Goal: Task Accomplishment & Management: Manage account settings

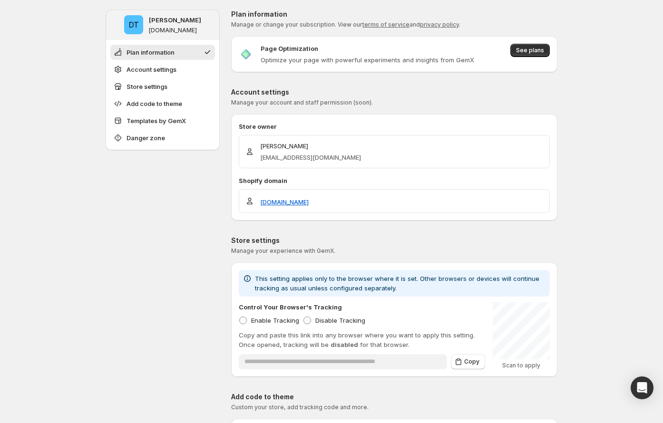
drag, startPoint x: 212, startPoint y: 167, endPoint x: 245, endPoint y: 154, distance: 35.8
click at [270, 145] on p "Duc Trinh" at bounding box center [310, 146] width 101 height 10
click at [270, 146] on p "Duc Trinh" at bounding box center [310, 146] width 101 height 10
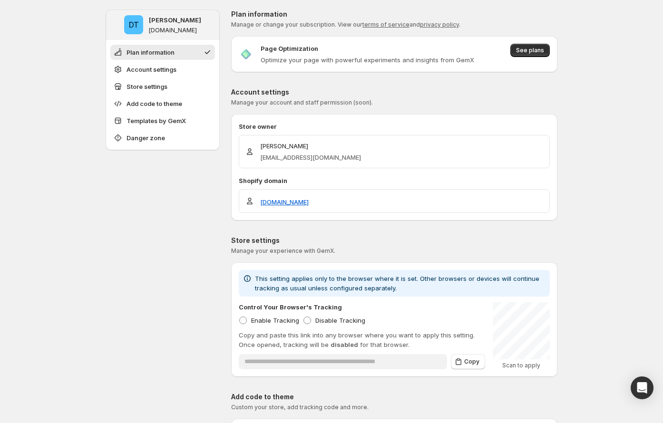
click at [291, 159] on p "ducky@gempages.help" at bounding box center [310, 158] width 101 height 10
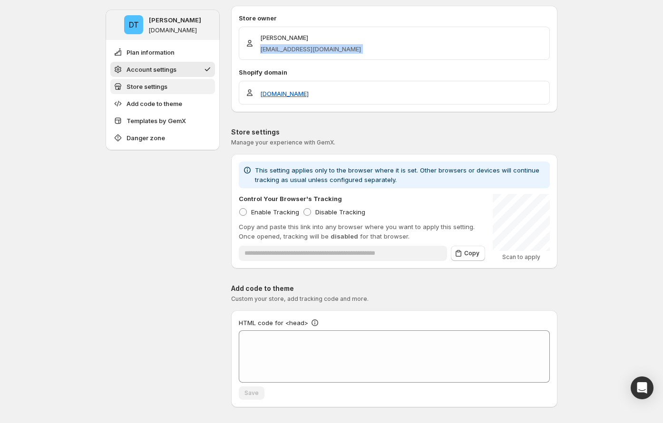
click at [182, 84] on button "Store settings" at bounding box center [162, 86] width 105 height 15
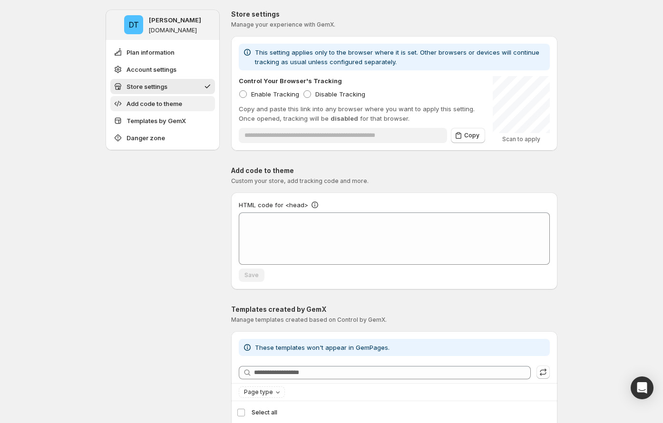
click at [186, 106] on button "Add code to theme" at bounding box center [162, 103] width 105 height 15
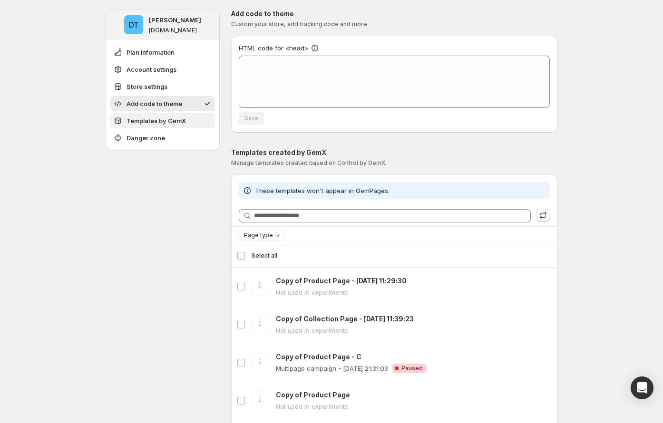
click at [189, 116] on button "Templates by GemX" at bounding box center [162, 120] width 105 height 15
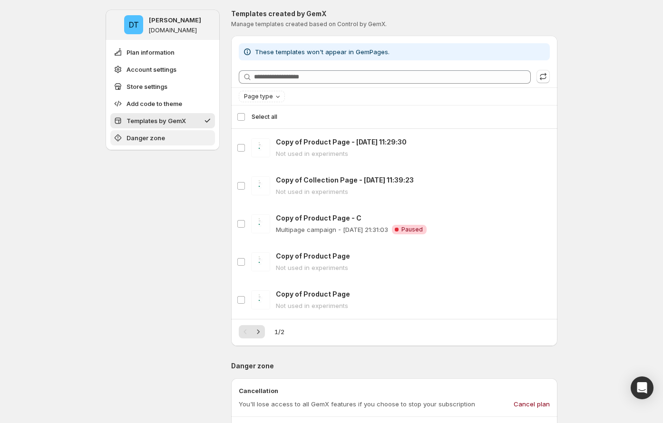
click at [188, 133] on button "Danger zone" at bounding box center [162, 137] width 105 height 15
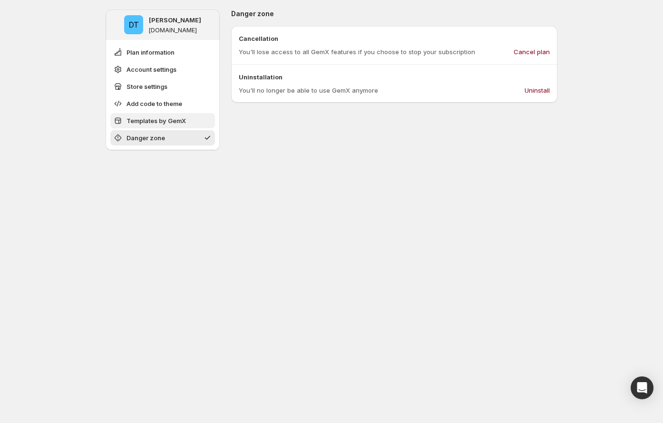
click at [188, 126] on button "Templates by GemX" at bounding box center [162, 120] width 105 height 15
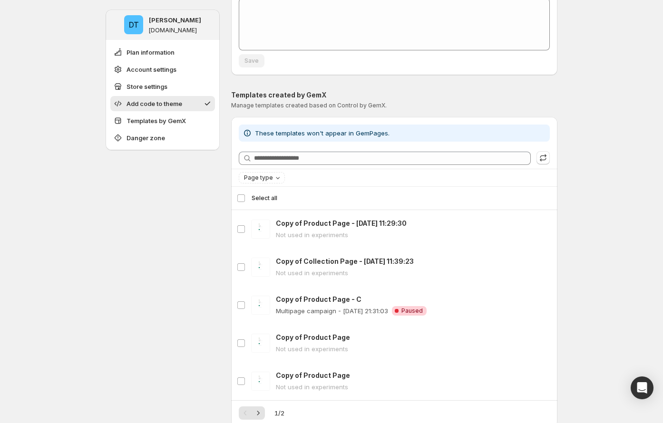
scroll to position [403, 0]
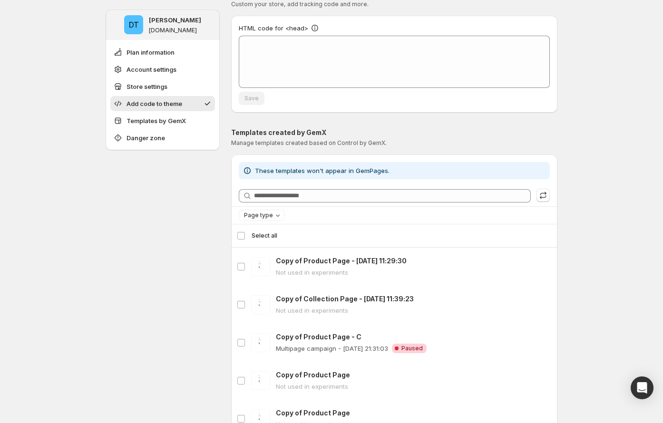
click at [244, 235] on div "Select all 5 templates Select all" at bounding box center [394, 235] width 315 height 23
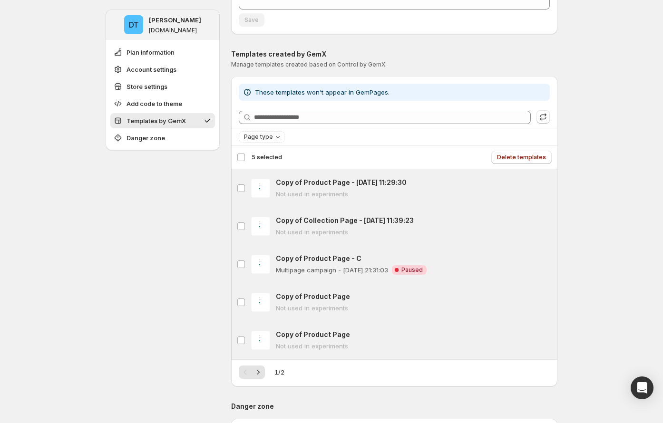
scroll to position [525, 0]
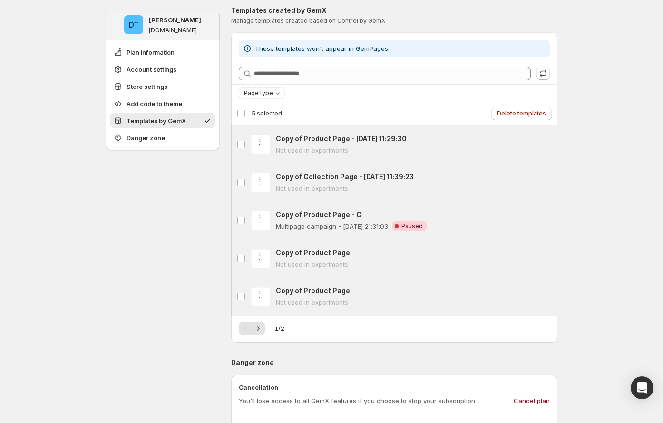
click at [281, 113] on span "5 selected" at bounding box center [267, 114] width 30 height 8
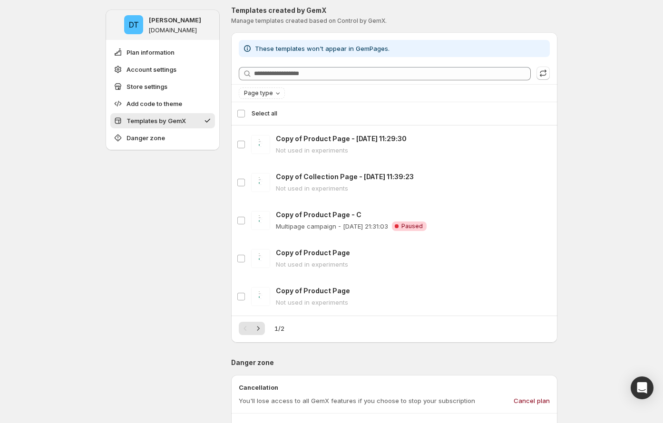
click at [281, 113] on div "Select all Select all 5 templates Select all Select Select all 5 templates 5 se…" at bounding box center [394, 113] width 326 height 23
click at [281, 113] on span "Select all" at bounding box center [402, 113] width 300 height 9
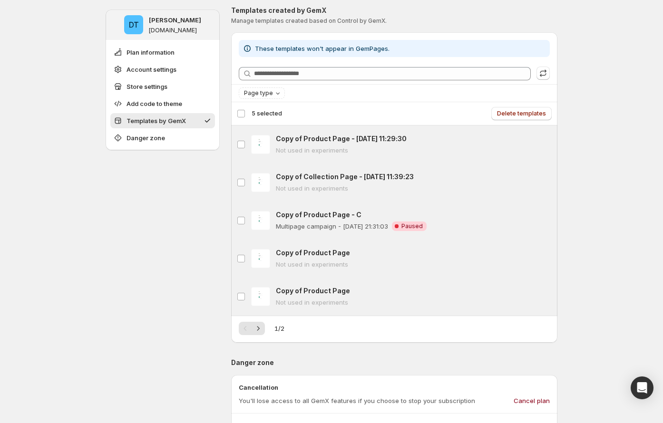
click at [275, 113] on span "5 selected" at bounding box center [267, 114] width 30 height 8
click at [275, 113] on div "Select all Deselect all 5 templates Select all Select Deselect all 5 templates …" at bounding box center [394, 113] width 326 height 23
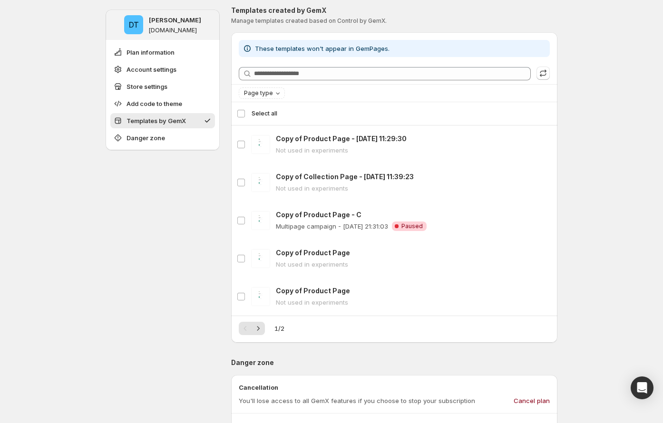
click at [275, 113] on span "Select all" at bounding box center [265, 114] width 26 height 8
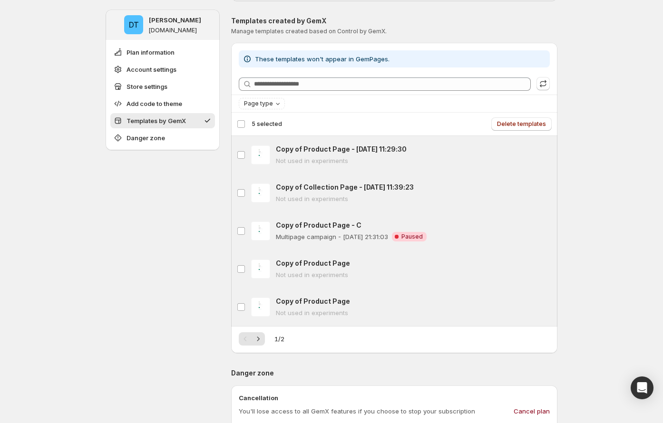
scroll to position [509, 0]
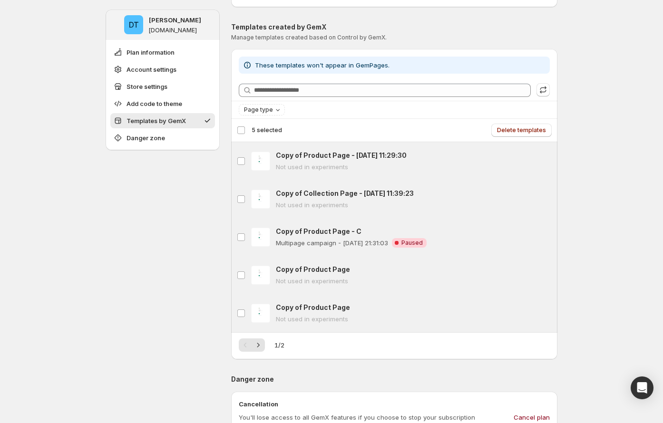
click at [580, 128] on div "**********" at bounding box center [331, 145] width 663 height 1308
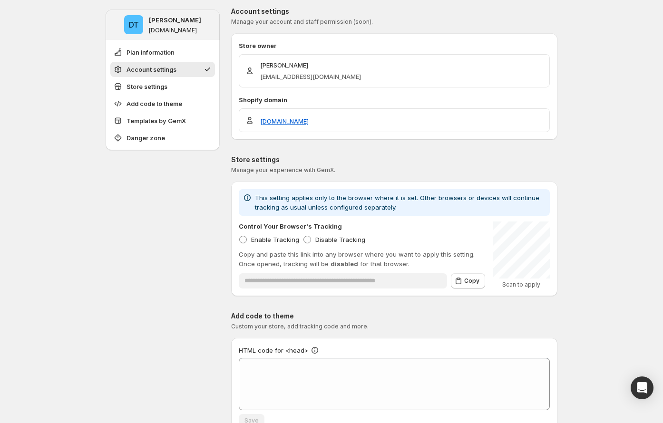
scroll to position [0, 0]
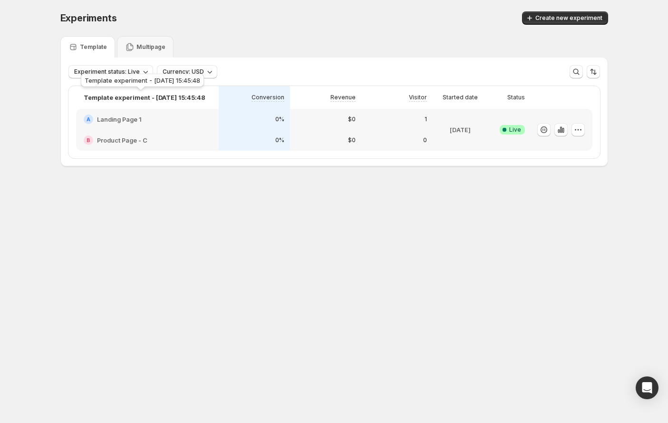
click at [166, 92] on div "Template experiment - Jul 11, 15:45:48" at bounding box center [142, 82] width 127 height 21
click at [161, 99] on p "Template experiment - Jul 11, 15:45:48" at bounding box center [145, 98] width 122 height 10
click at [576, 126] on icon "button" at bounding box center [578, 130] width 10 height 10
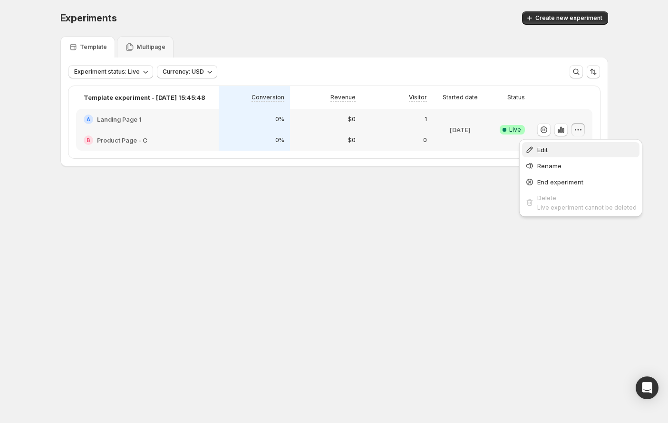
click at [571, 147] on span "Edit" at bounding box center [586, 150] width 99 height 10
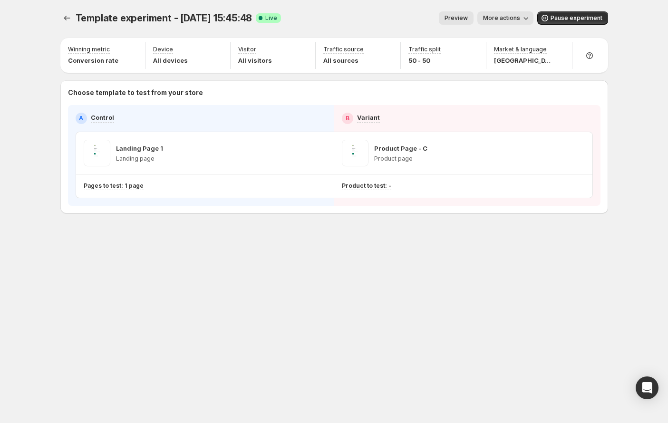
click at [500, 20] on span "More actions" at bounding box center [501, 18] width 37 height 8
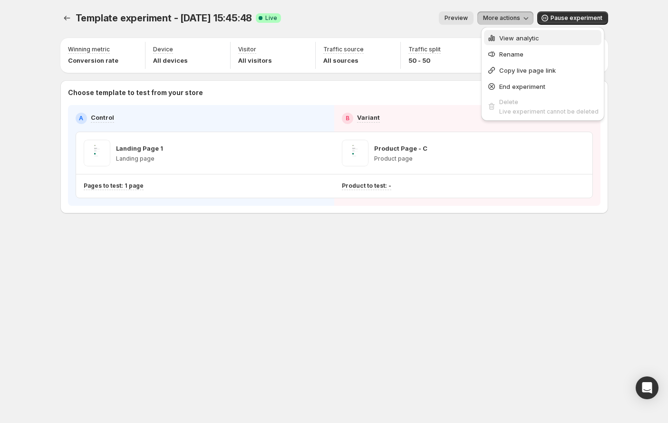
click at [496, 39] on div "View analytic" at bounding box center [543, 38] width 112 height 10
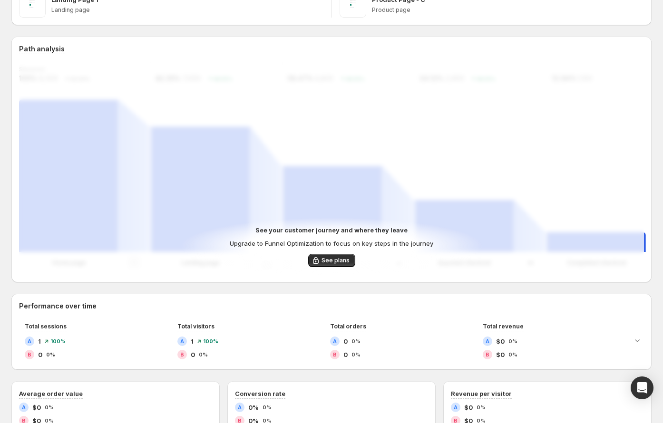
scroll to position [220, 0]
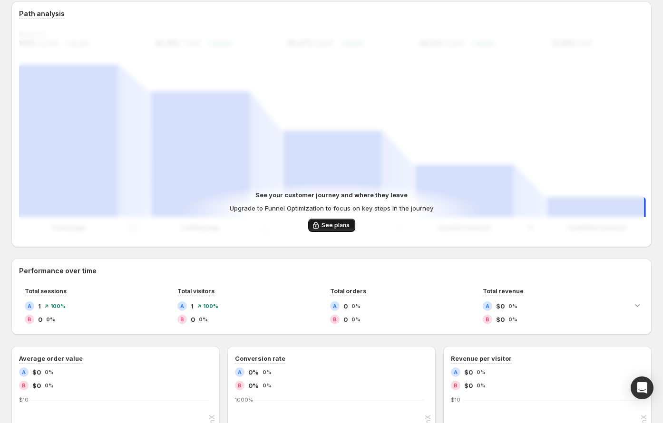
click at [331, 230] on button "See plans" at bounding box center [331, 225] width 47 height 13
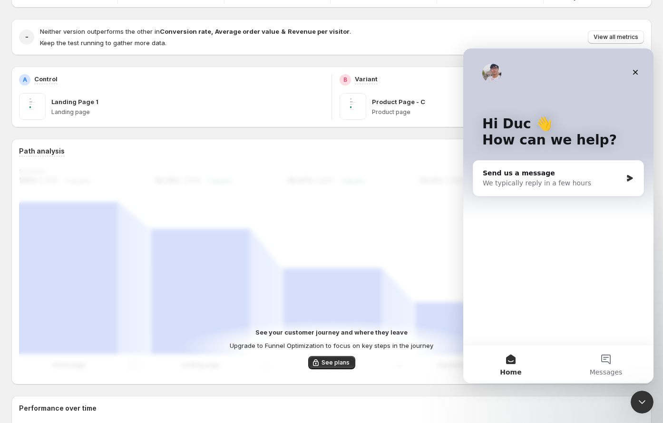
scroll to position [27, 0]
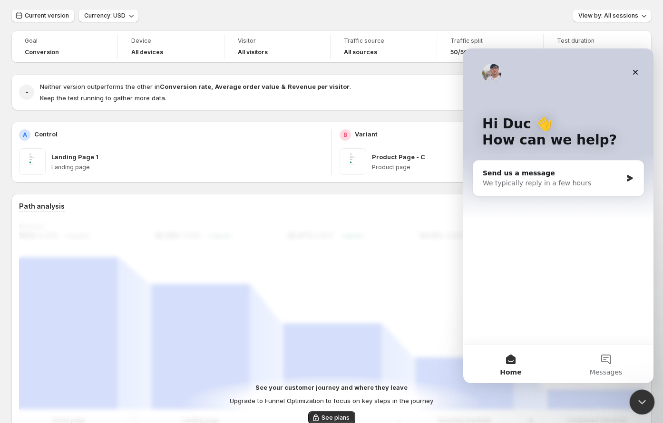
click at [643, 404] on icon "Close Intercom Messenger" at bounding box center [640, 400] width 11 height 11
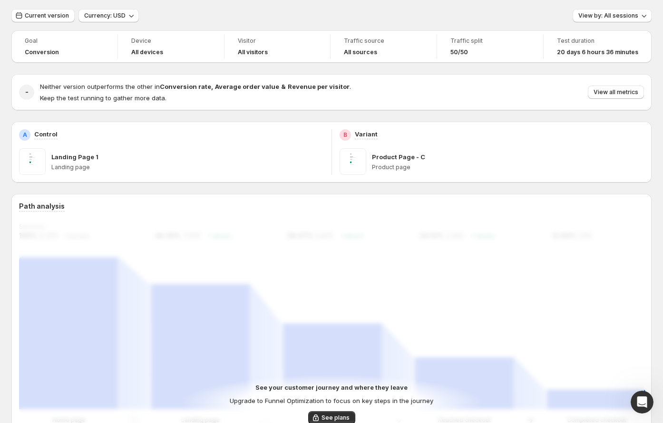
scroll to position [0, 0]
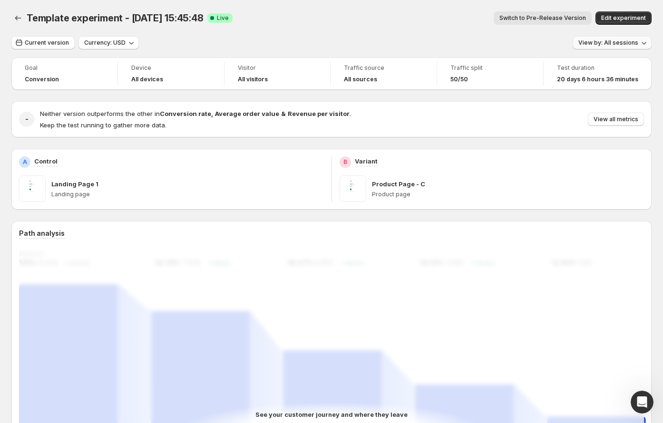
click at [604, 42] on span "View by: All sessions" at bounding box center [608, 43] width 60 height 8
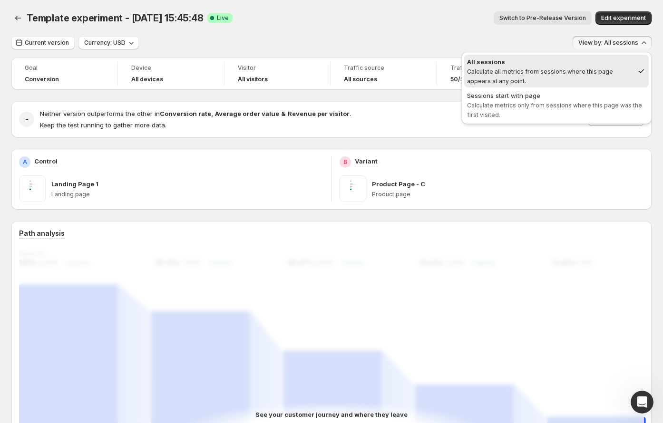
click at [318, 30] on div "Template experiment - Jul 11, 15:45:48. This page is ready Template experiment …" at bounding box center [331, 18] width 640 height 36
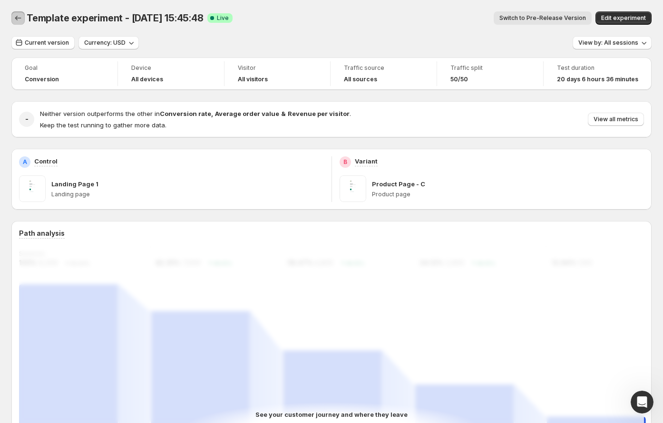
click at [17, 17] on icon "Back" at bounding box center [18, 18] width 10 height 10
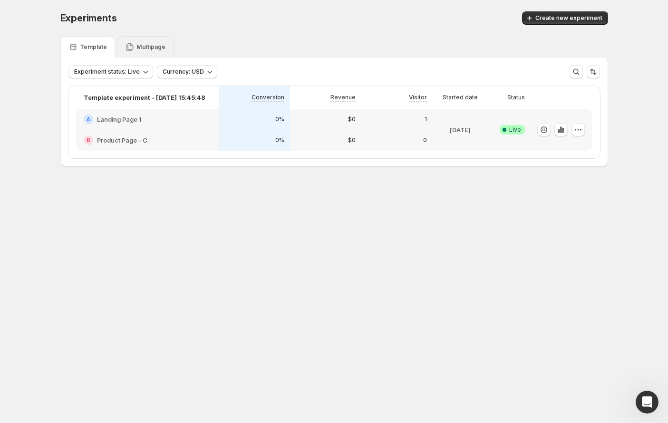
click at [145, 48] on p "Multipage" at bounding box center [150, 47] width 29 height 8
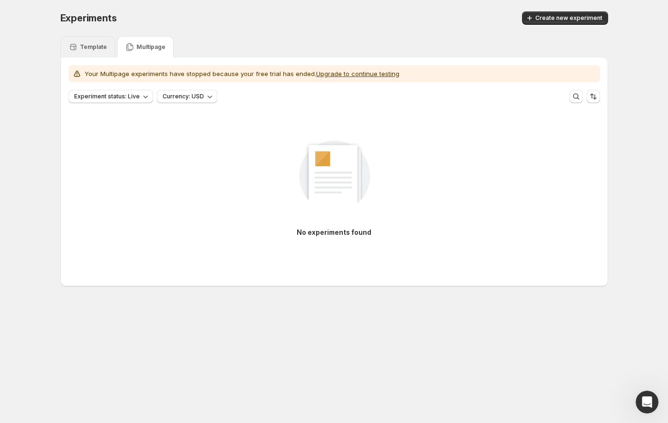
drag, startPoint x: 88, startPoint y: 50, endPoint x: 145, endPoint y: 53, distance: 57.1
click at [88, 50] on p "Template" at bounding box center [93, 47] width 27 height 8
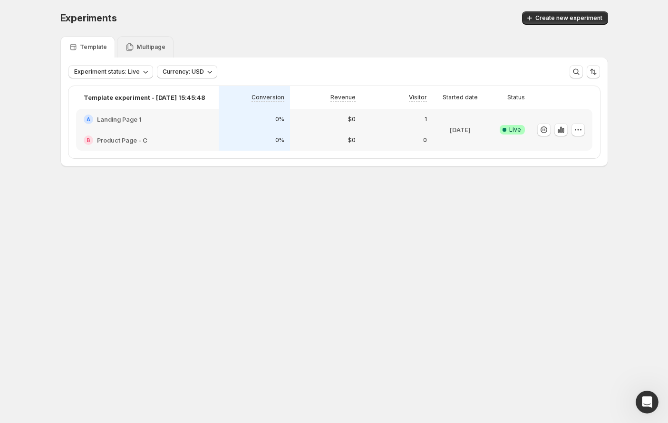
click at [150, 52] on div "Multipage" at bounding box center [145, 46] width 57 height 21
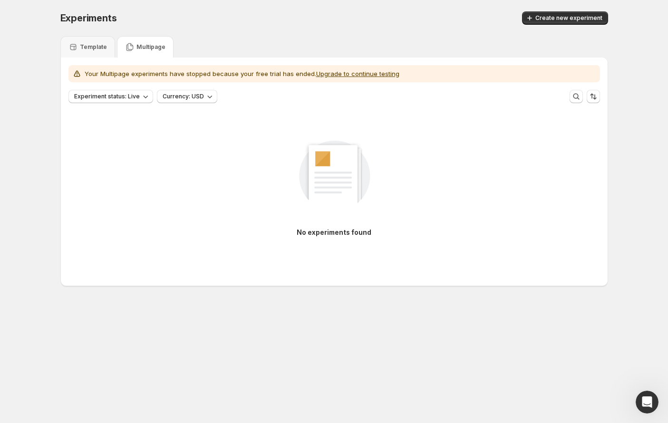
click at [261, 71] on p "Your Multipage experiments have stopped because your free trial has ended. Upgr…" at bounding box center [242, 74] width 315 height 10
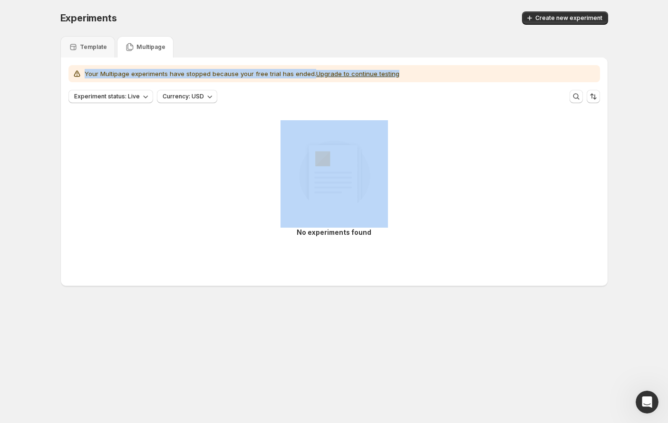
click at [261, 71] on p "Your Multipage experiments have stopped because your free trial has ended. Upgr…" at bounding box center [242, 74] width 315 height 10
click at [433, 69] on div "Your Multipage experiments have stopped because your free trial has ended. Upgr…" at bounding box center [334, 74] width 524 height 10
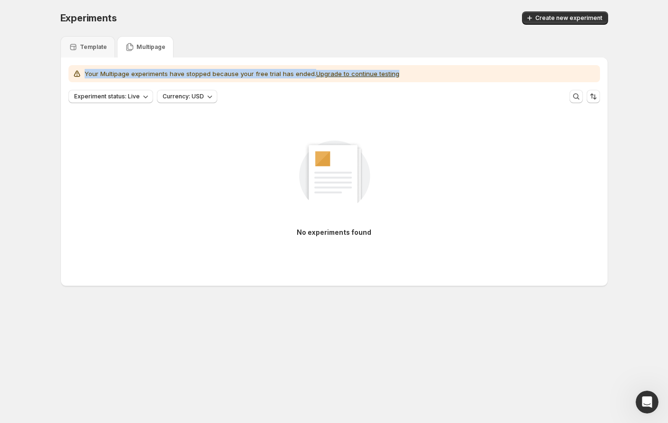
drag, startPoint x: 428, startPoint y: 70, endPoint x: 74, endPoint y: 73, distance: 354.7
click at [74, 73] on div "Your Multipage experiments have stopped because your free trial has ended. Upgr…" at bounding box center [334, 74] width 524 height 10
drag, startPoint x: 168, startPoint y: 74, endPoint x: 177, endPoint y: 72, distance: 9.1
click at [168, 74] on p "Your Multipage experiments have stopped because your free trial has ended. Upgr…" at bounding box center [242, 74] width 315 height 10
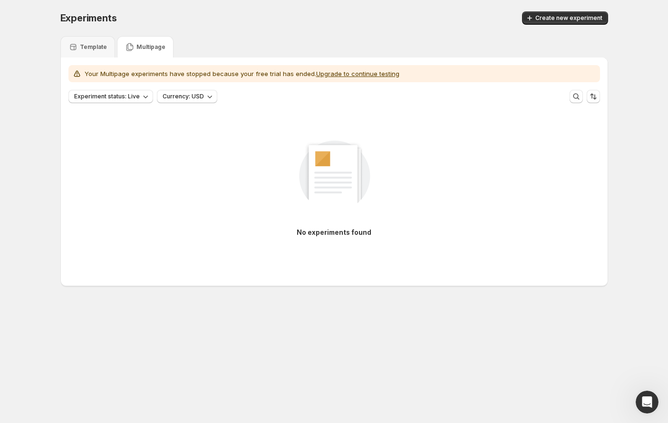
click at [346, 73] on button "Upgrade to continue testing" at bounding box center [357, 74] width 83 height 8
click at [152, 75] on p "Your Multipage experiments have stopped because your free trial has ended. Upgr…" at bounding box center [242, 74] width 315 height 10
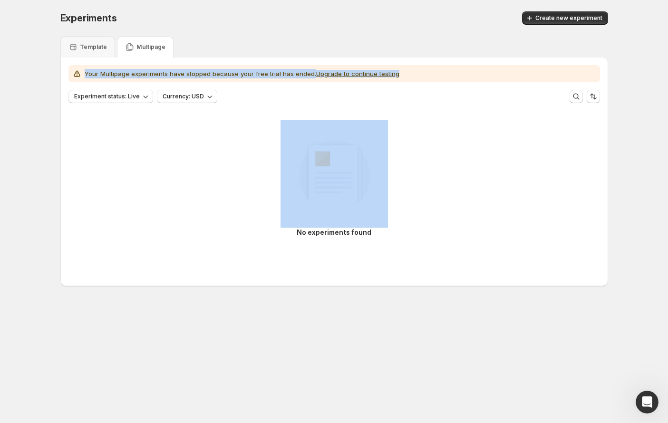
click at [152, 75] on p "Your Multipage experiments have stopped because your free trial has ended. Upgr…" at bounding box center [242, 74] width 315 height 10
click at [132, 94] on span "Experiment status: Live" at bounding box center [107, 97] width 66 height 8
click at [185, 97] on span "Currency: USD" at bounding box center [183, 97] width 41 height 8
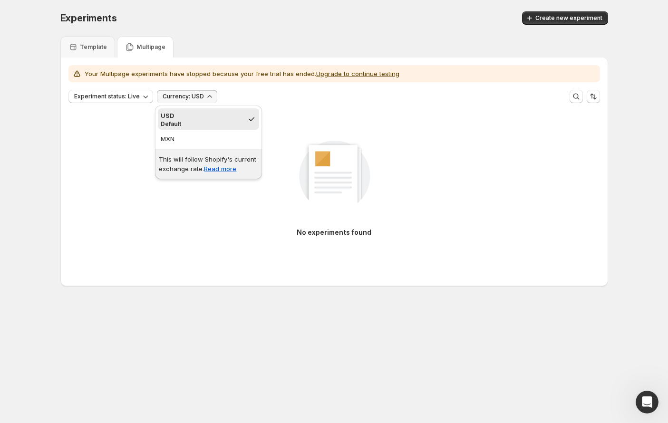
click at [202, 130] on ul "USD Default MXN" at bounding box center [208, 127] width 101 height 38
click at [207, 137] on span "MXN" at bounding box center [209, 139] width 96 height 10
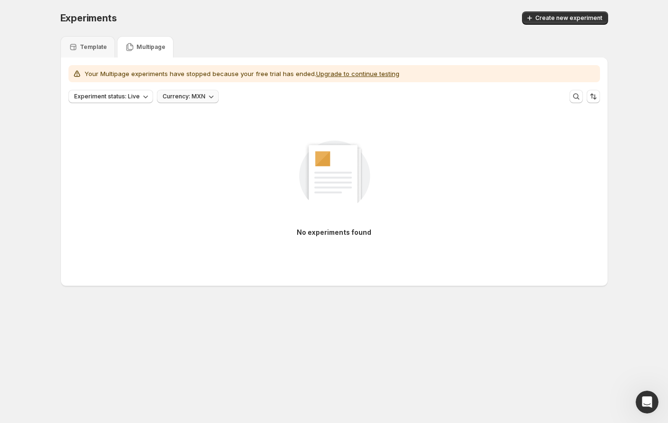
click at [196, 94] on span "Currency: MXN" at bounding box center [184, 97] width 43 height 8
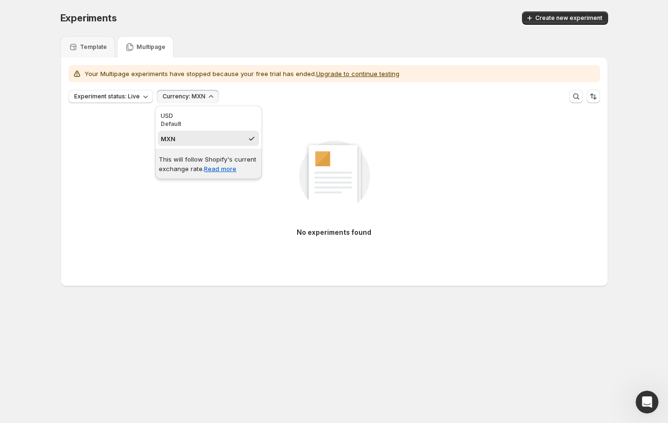
click at [195, 111] on div "USD" at bounding box center [209, 116] width 96 height 10
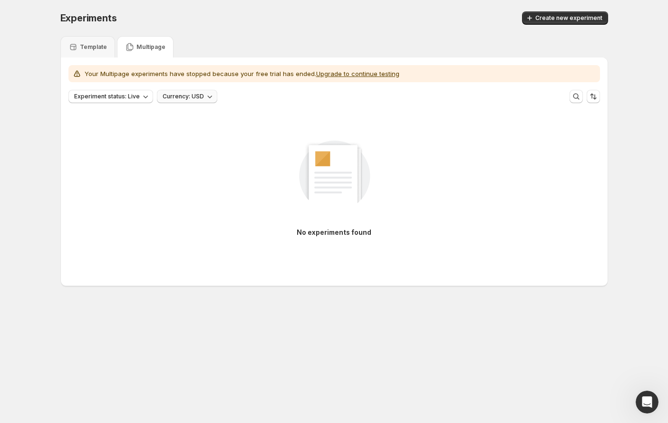
drag, startPoint x: 246, startPoint y: 99, endPoint x: 195, endPoint y: 100, distance: 50.9
click at [245, 98] on div "Experiment status: Live Currency: USD More views More views Create new view" at bounding box center [334, 96] width 532 height 13
click at [175, 97] on span "Currency: USD" at bounding box center [183, 97] width 41 height 8
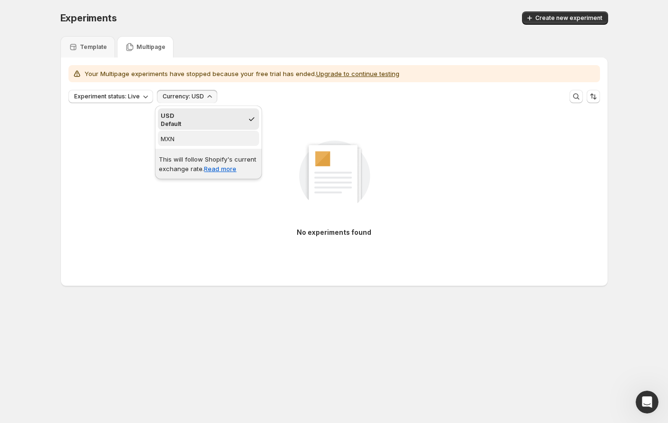
click at [188, 134] on span "MXN" at bounding box center [209, 139] width 96 height 10
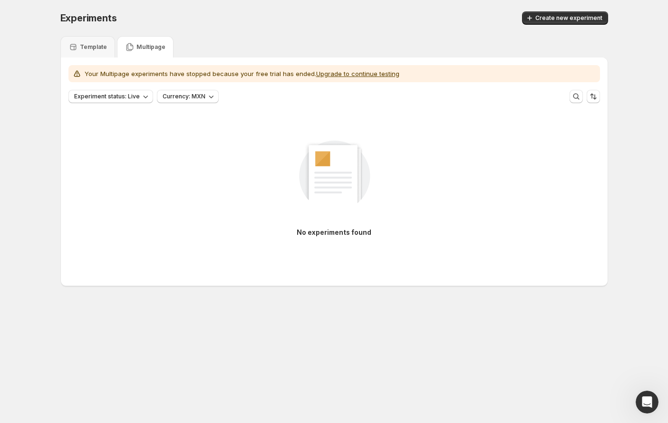
click at [235, 95] on div "Experiment status: Live Currency: MXN More views More views Create new view" at bounding box center [334, 96] width 532 height 13
drag, startPoint x: 90, startPoint y: 45, endPoint x: 97, endPoint y: 48, distance: 7.4
click at [90, 45] on p "Template" at bounding box center [93, 47] width 27 height 8
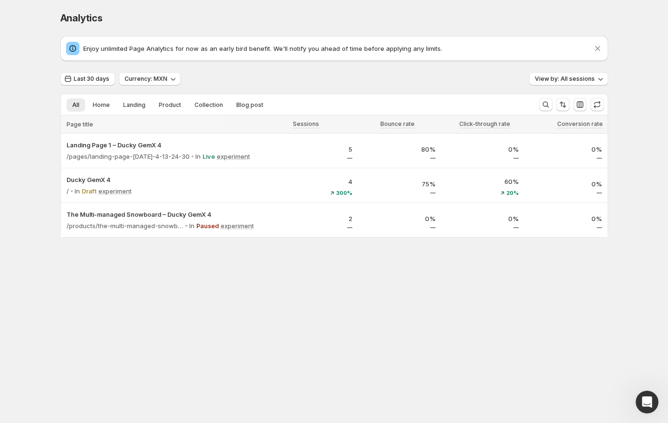
click at [271, 50] on p "Enjoy unlimited Page Analytics for now as an early bird benefit. We'll notify y…" at bounding box center [338, 49] width 510 height 10
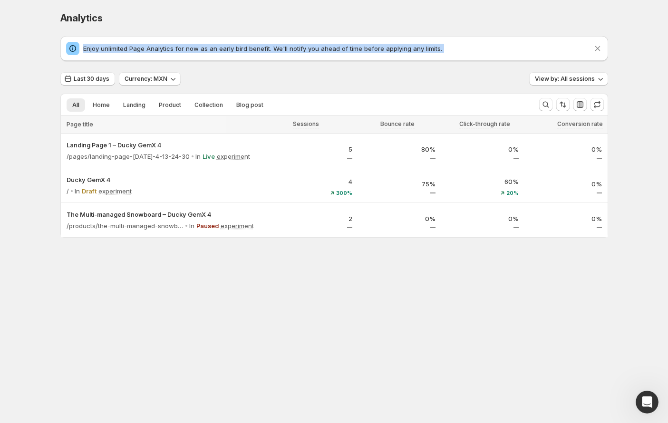
click at [271, 50] on p "Enjoy unlimited Page Analytics for now as an early bird benefit. We'll notify y…" at bounding box center [338, 49] width 510 height 10
click at [226, 58] on div "Enjoy unlimited Page Analytics for now as an early bird benefit. We'll notify y…" at bounding box center [334, 48] width 548 height 25
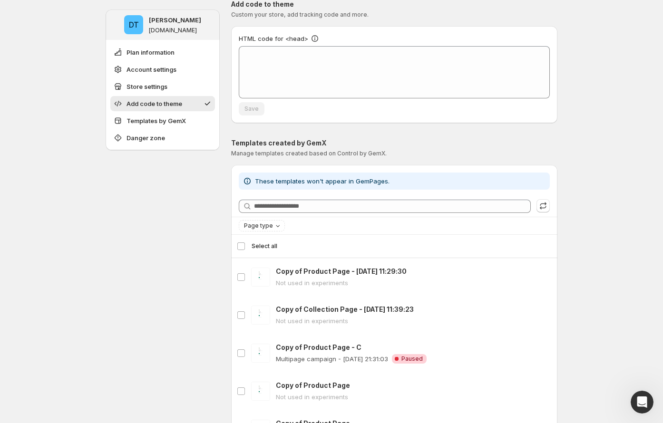
scroll to position [405, 0]
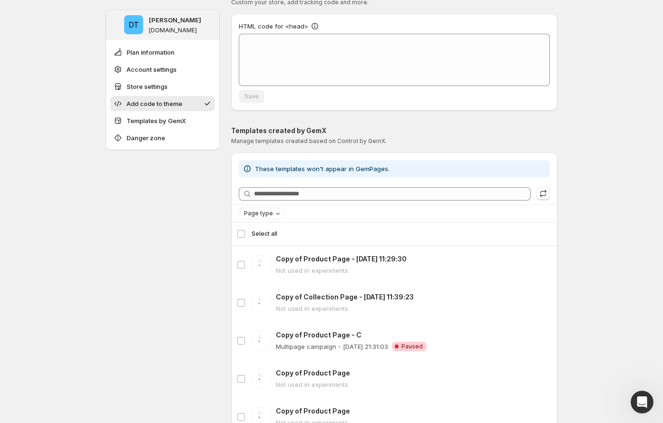
click at [326, 167] on span "These templates won't appear in GemPages." at bounding box center [322, 169] width 135 height 8
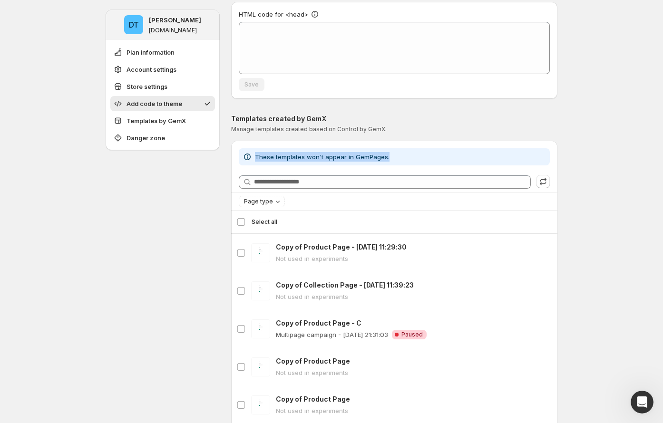
scroll to position [423, 0]
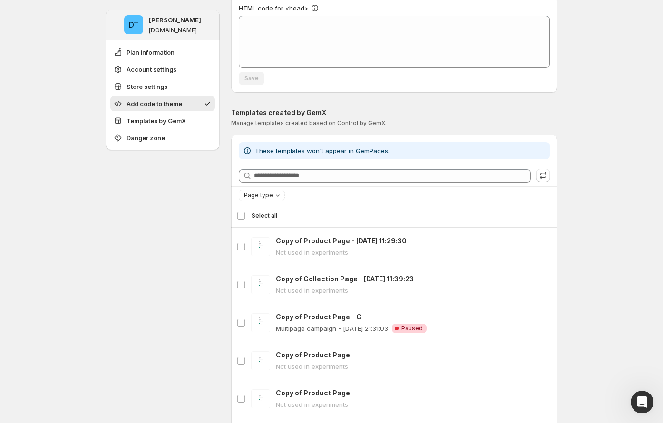
click at [163, 161] on div "DT Duc Trinh ducky-gemx-4.myshopify.com Plan information Account settings Store…" at bounding box center [163, 209] width 114 height 1247
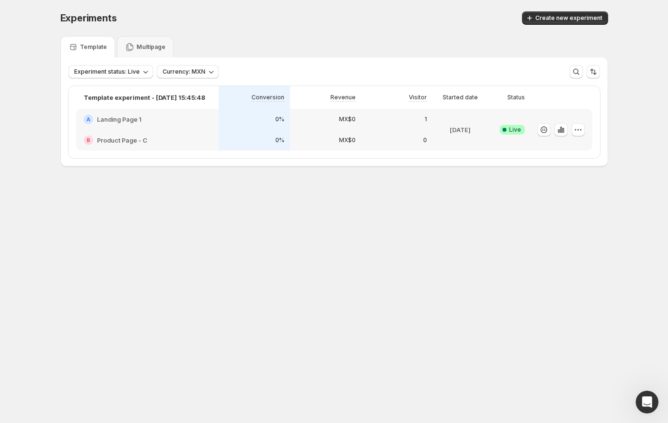
click at [113, 121] on h2 "Landing Page 1" at bounding box center [119, 120] width 45 height 10
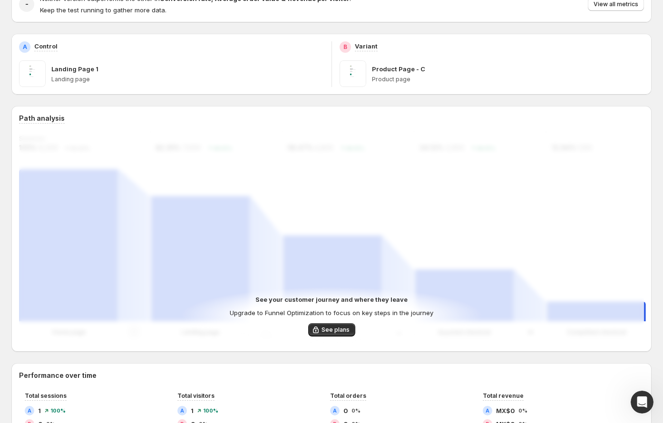
click at [608, 132] on div "See your customer journey and where they leave Upgrade to Funnel Optimization t…" at bounding box center [331, 237] width 625 height 213
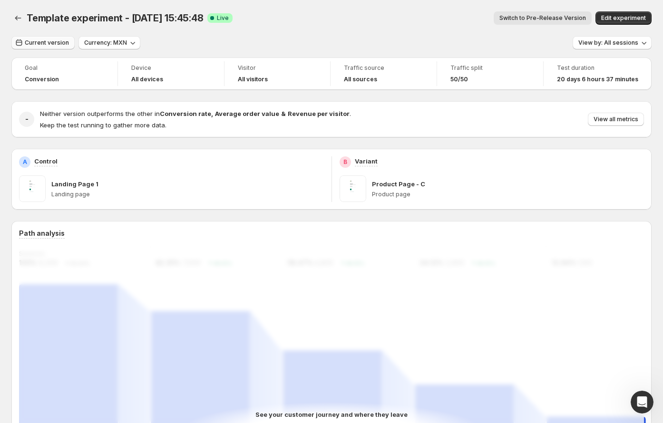
click at [48, 43] on span "Current version" at bounding box center [47, 43] width 44 height 8
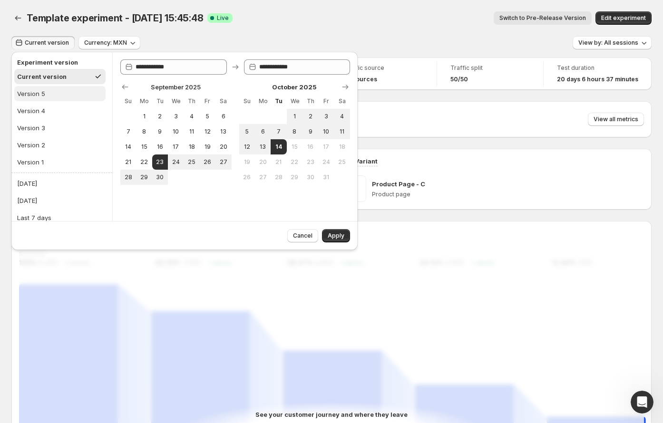
click at [54, 93] on button "Version 5" at bounding box center [59, 93] width 91 height 15
type input "**********"
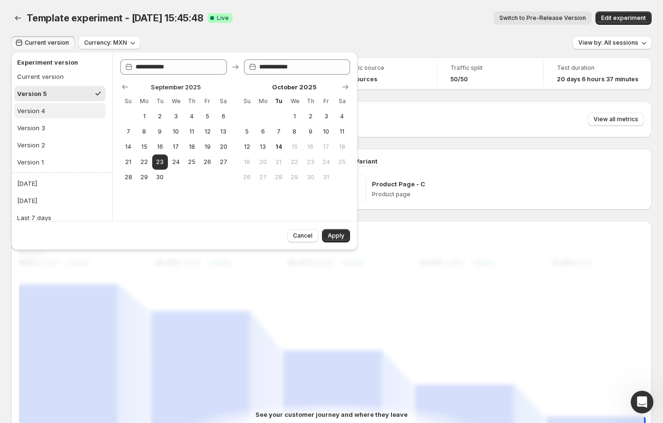
click at [73, 114] on button "Version 4" at bounding box center [59, 110] width 91 height 15
click at [95, 142] on button "Version 2" at bounding box center [59, 144] width 91 height 15
type input "**********"
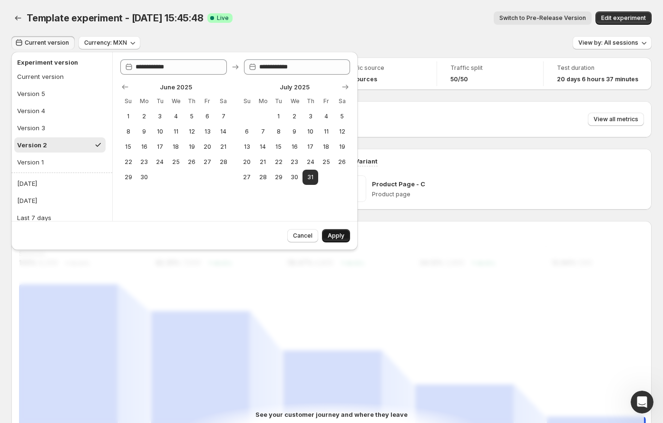
click at [335, 237] on span "Apply" at bounding box center [336, 236] width 17 height 8
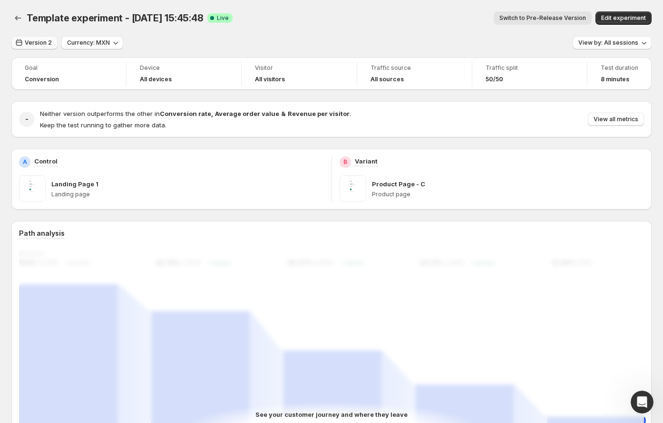
click at [35, 41] on span "Version 2" at bounding box center [38, 43] width 27 height 8
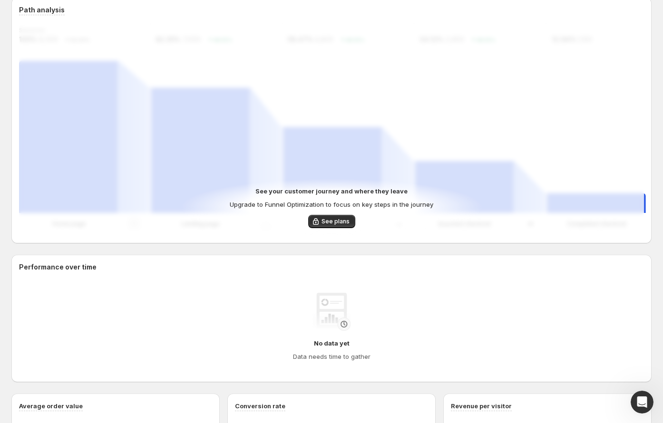
click at [488, 167] on div "See your customer journey and where they leave Upgrade to Funnel Optimization t…" at bounding box center [331, 129] width 625 height 213
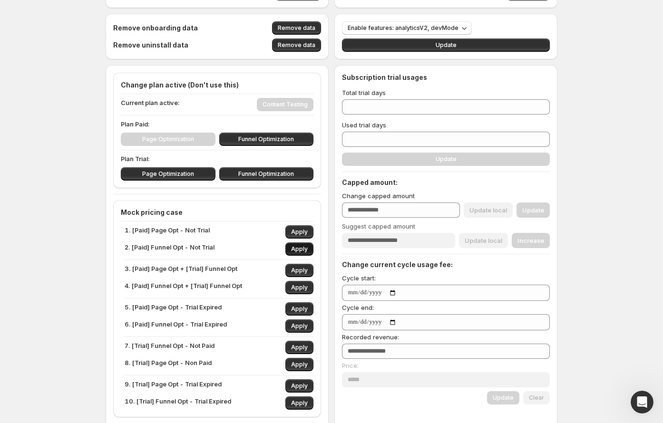
scroll to position [36, 0]
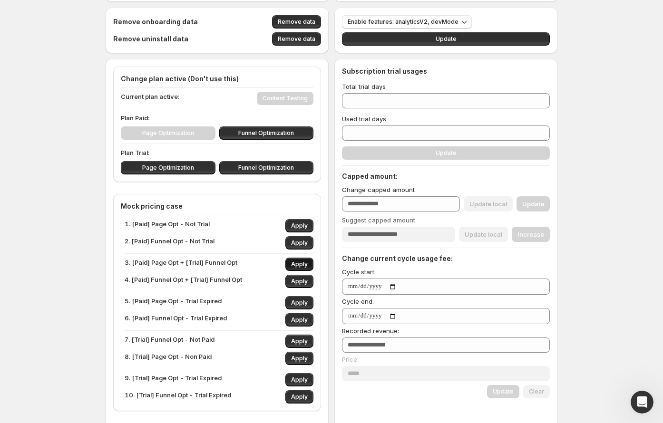
click at [302, 263] on span "Apply" at bounding box center [299, 265] width 17 height 8
type input "**"
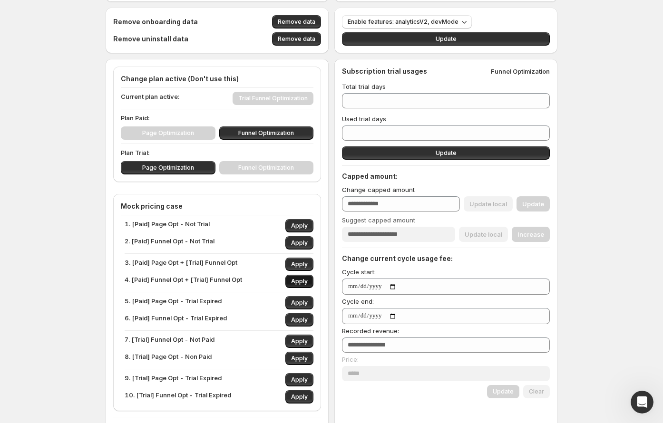
click at [303, 281] on span "Apply" at bounding box center [299, 282] width 17 height 8
type input "***"
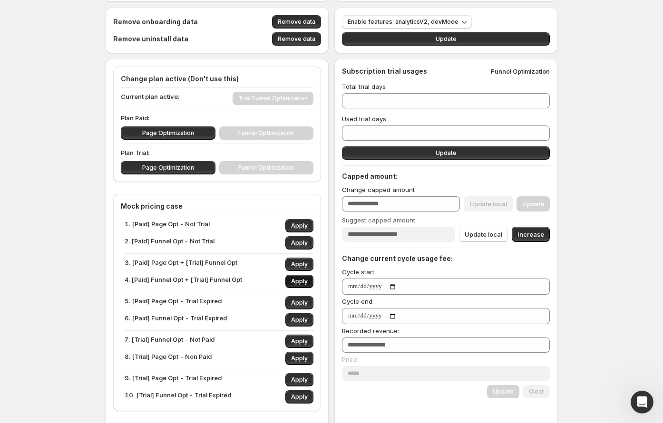
click at [304, 281] on span "Apply" at bounding box center [299, 282] width 17 height 8
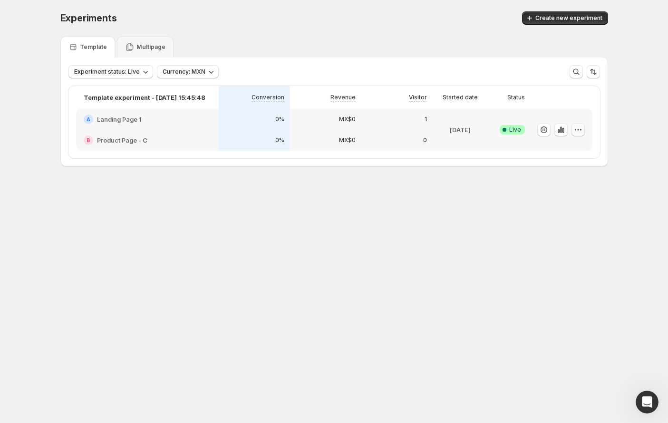
click at [575, 129] on icon "button" at bounding box center [575, 129] width 1 height 1
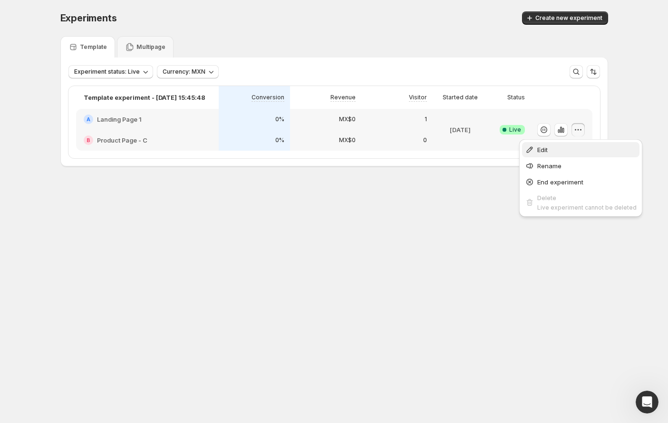
click at [569, 143] on button "Edit" at bounding box center [580, 149] width 117 height 15
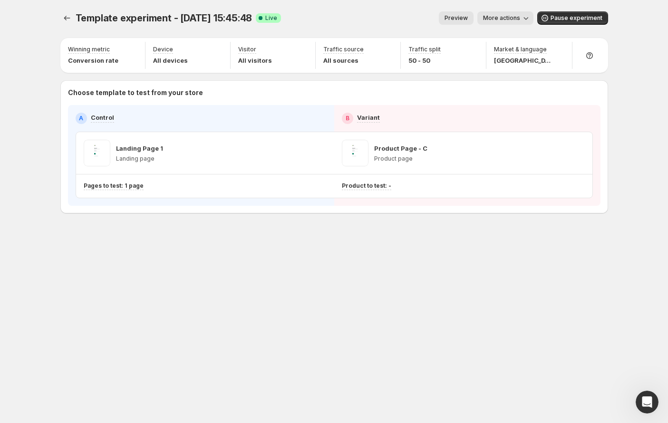
click at [517, 10] on div "Template experiment - Jul 11, 15:45:48. This page is ready Template experiment …" at bounding box center [334, 18] width 548 height 36
click at [504, 16] on span "More actions" at bounding box center [501, 18] width 37 height 8
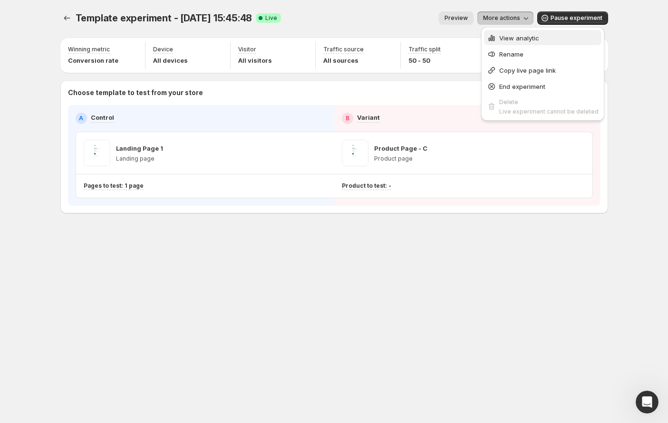
click at [498, 32] on button "View analytic" at bounding box center [542, 37] width 117 height 15
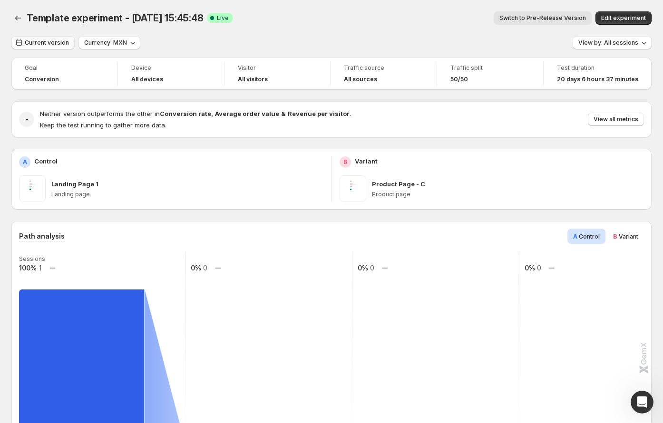
click at [40, 39] on span "Current version" at bounding box center [47, 43] width 44 height 8
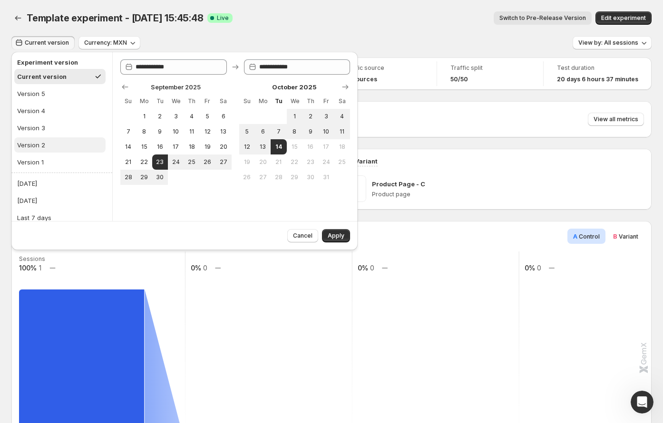
click at [47, 142] on button "Version 2" at bounding box center [59, 144] width 91 height 15
type input "**********"
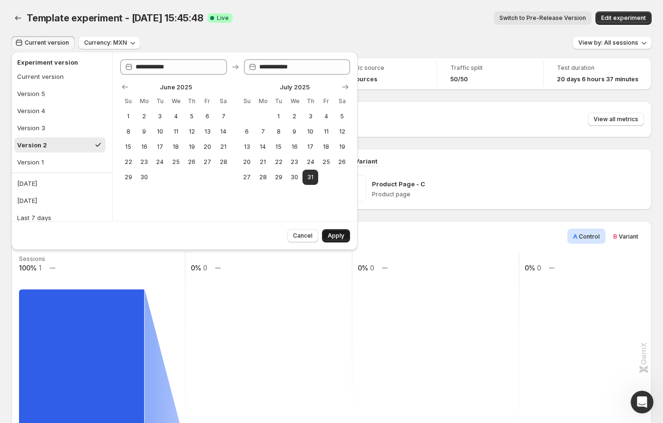
click at [331, 231] on div "Cancel Apply" at bounding box center [316, 233] width 67 height 17
click at [332, 231] on button "Apply" at bounding box center [336, 235] width 28 height 13
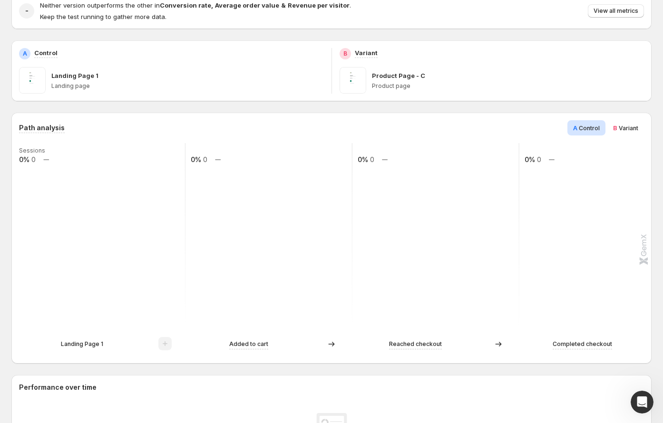
scroll to position [120, 0]
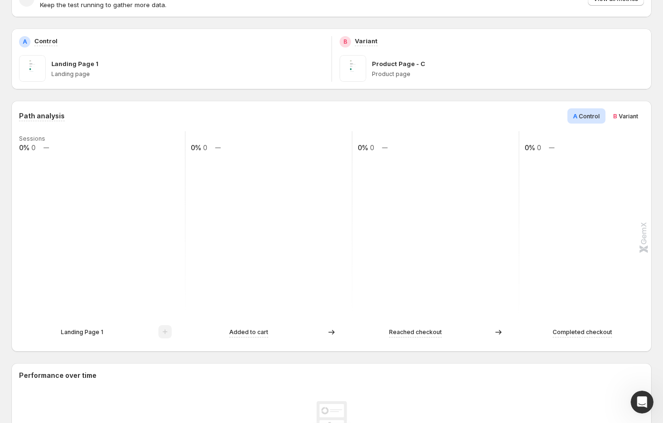
click at [89, 332] on p "Landing Page 1" at bounding box center [82, 333] width 42 height 10
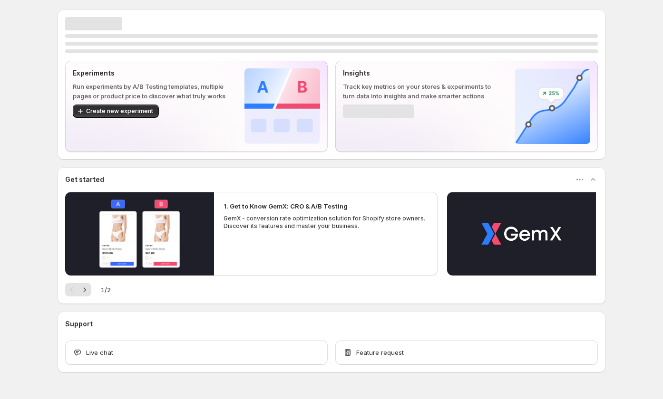
scroll to position [6, 0]
